Goal: Task Accomplishment & Management: Manage account settings

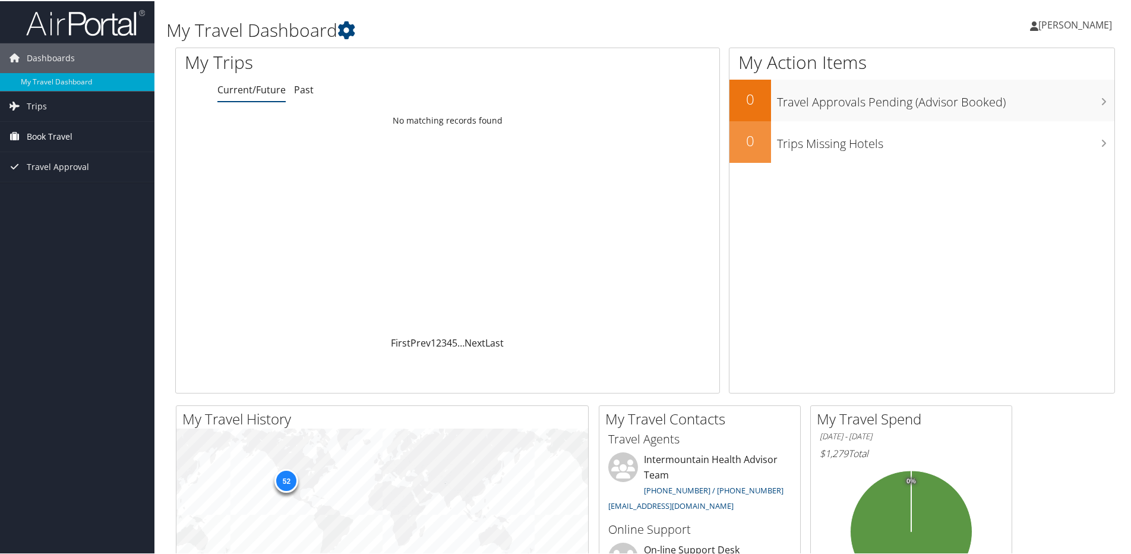
click at [46, 137] on span "Book Travel" at bounding box center [50, 136] width 46 height 30
click at [55, 191] on link "Book/Manage Online Trips" at bounding box center [77, 195] width 154 height 18
click at [62, 192] on link "Book/Manage Online Trips" at bounding box center [77, 195] width 154 height 18
click at [1060, 26] on span "[PERSON_NAME]" at bounding box center [1075, 23] width 74 height 13
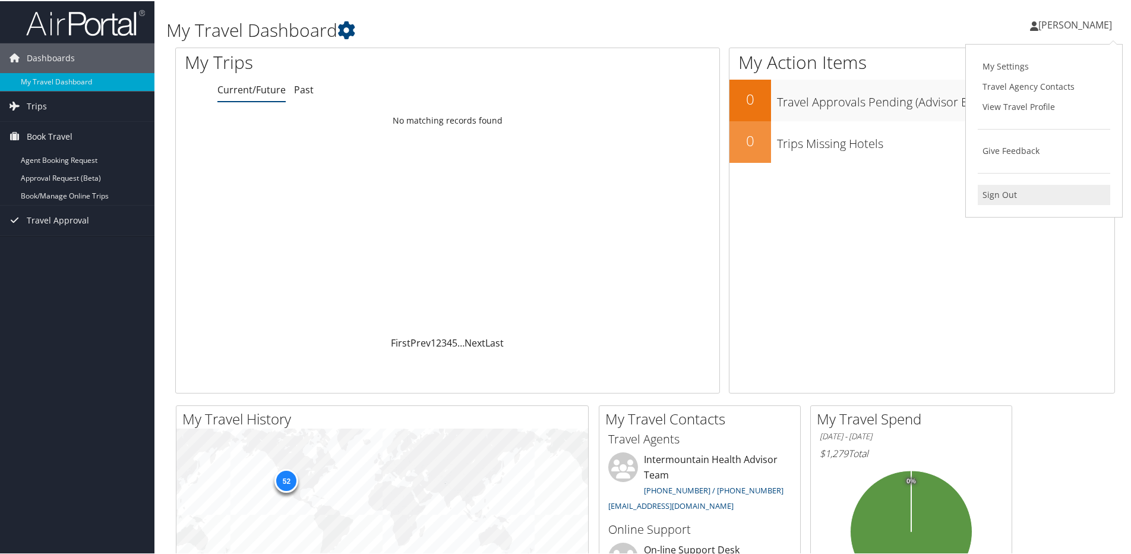
click at [1009, 196] on link "Sign Out" at bounding box center [1044, 194] width 132 height 20
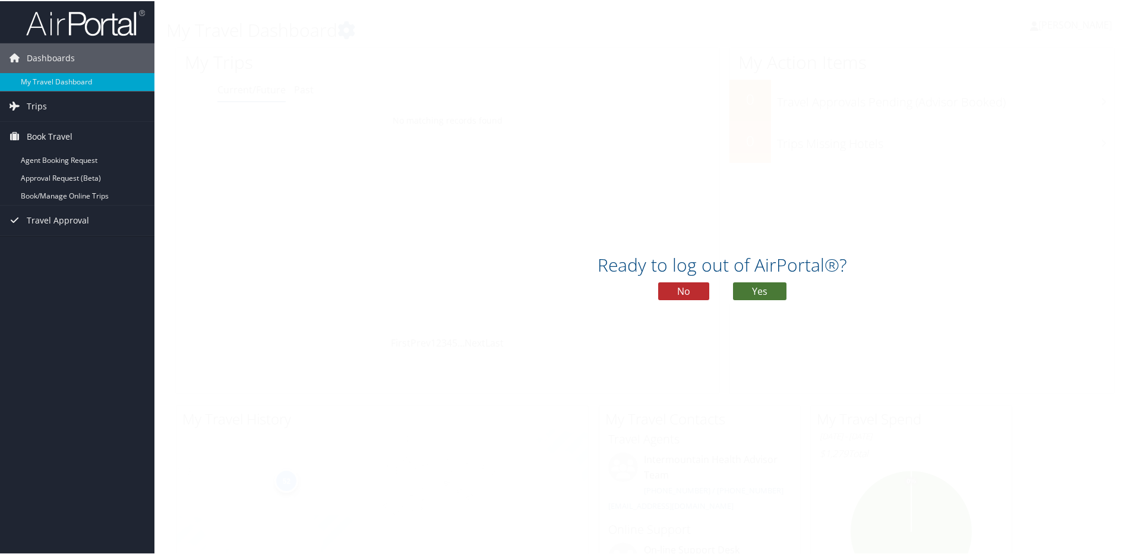
click at [766, 285] on button "Yes" at bounding box center [759, 290] width 53 height 18
